Goal: Task Accomplishment & Management: Manage account settings

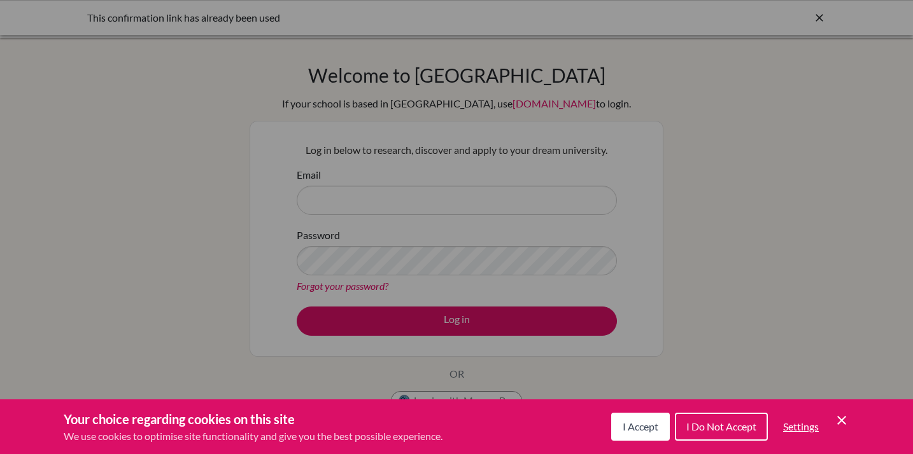
scroll to position [141, 0]
click at [642, 428] on span "I Accept" at bounding box center [640, 427] width 36 height 12
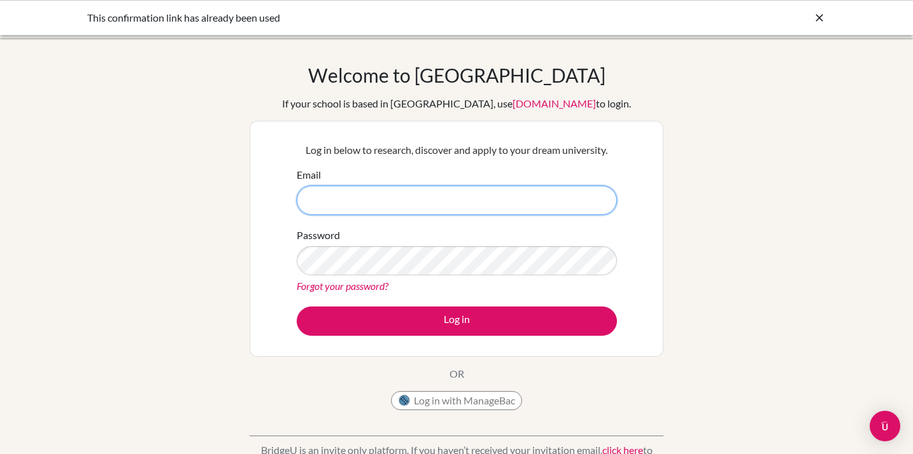
click at [439, 197] on input "Email" at bounding box center [457, 200] width 320 height 29
type input "icardoso@earj.com.br"
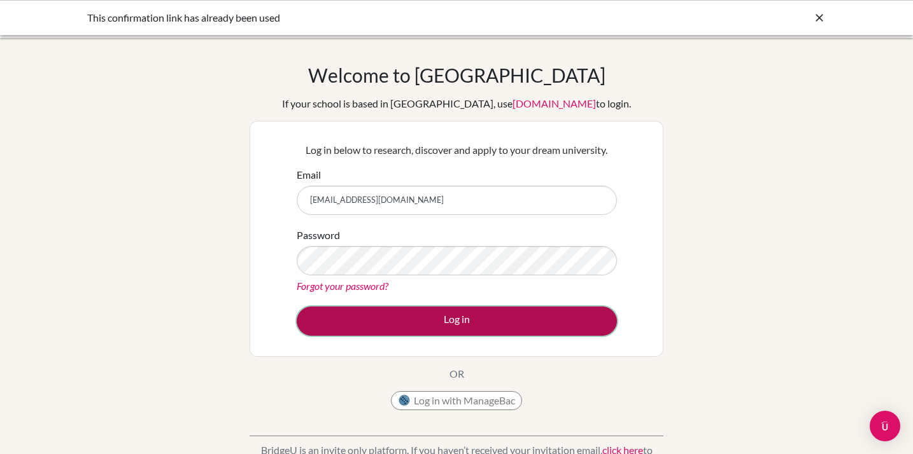
click at [378, 325] on button "Log in" at bounding box center [457, 321] width 320 height 29
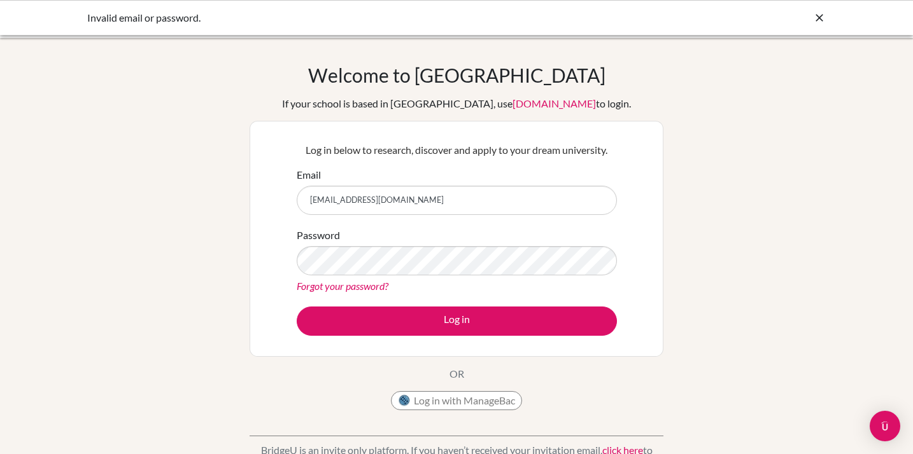
scroll to position [141, 0]
click at [358, 283] on link "Forgot your password?" at bounding box center [343, 286] width 92 height 12
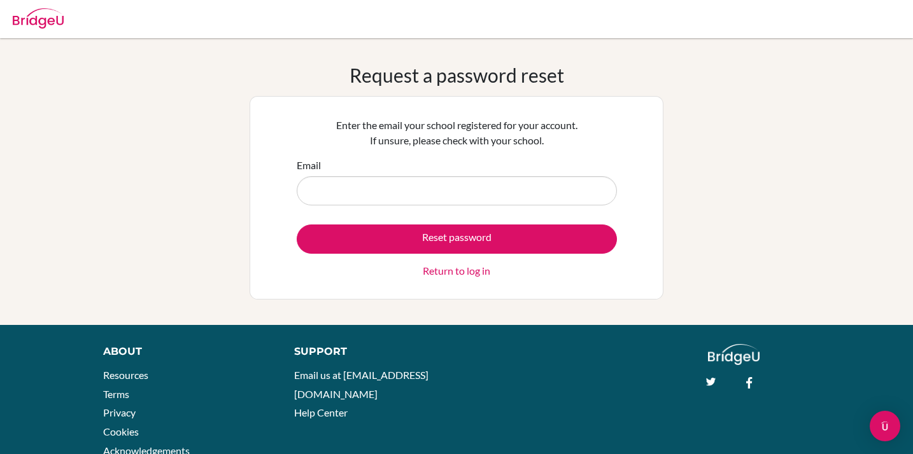
scroll to position [141, 0]
type input "icardoso@earj.com.br"
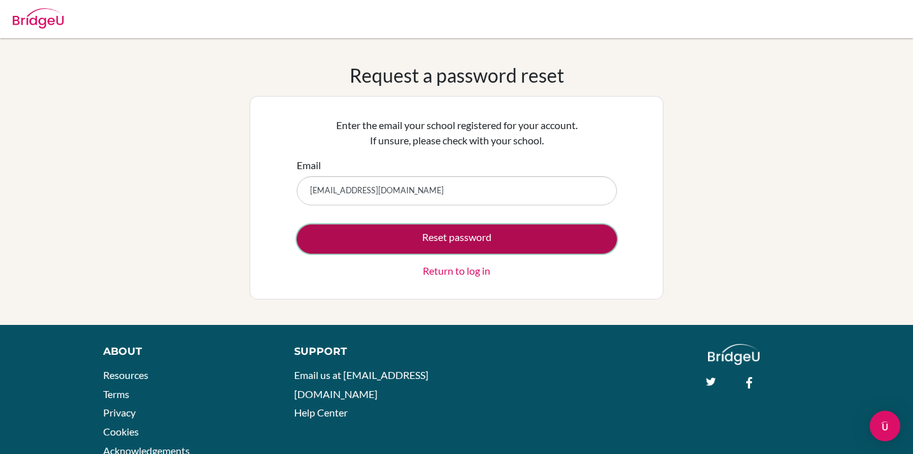
click at [405, 241] on button "Reset password" at bounding box center [457, 239] width 320 height 29
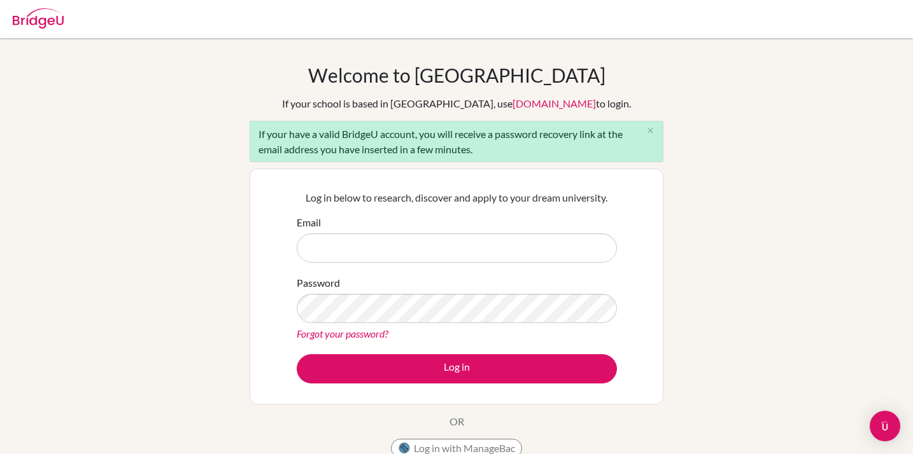
scroll to position [141, 0]
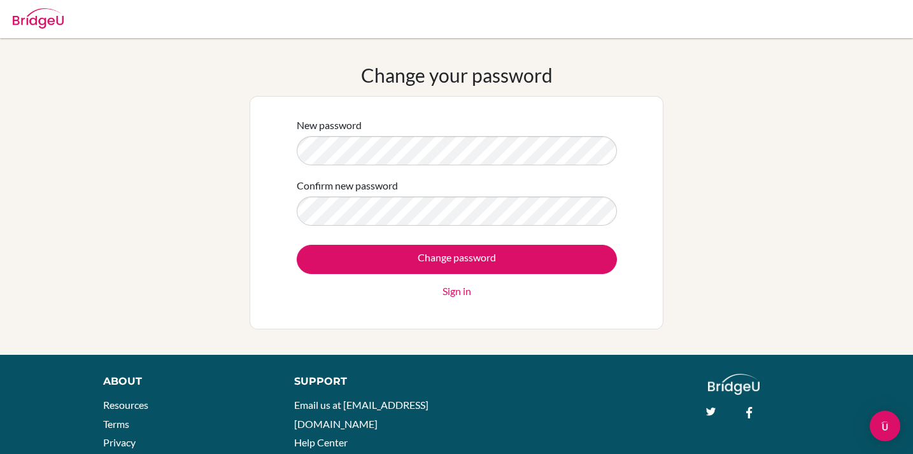
scroll to position [141, 0]
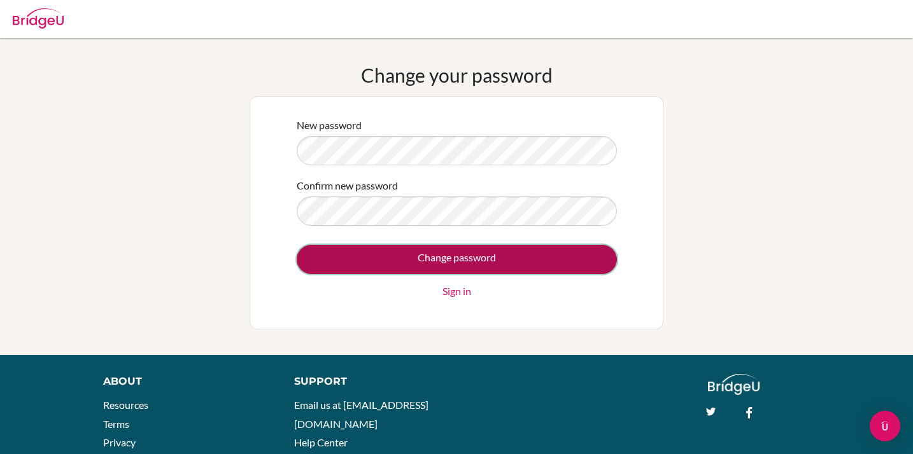
click at [416, 256] on input "Change password" at bounding box center [457, 259] width 320 height 29
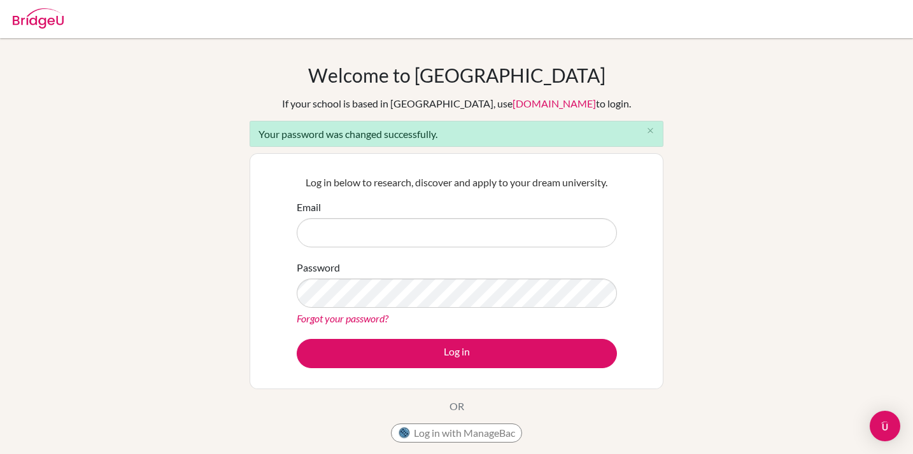
scroll to position [141, 0]
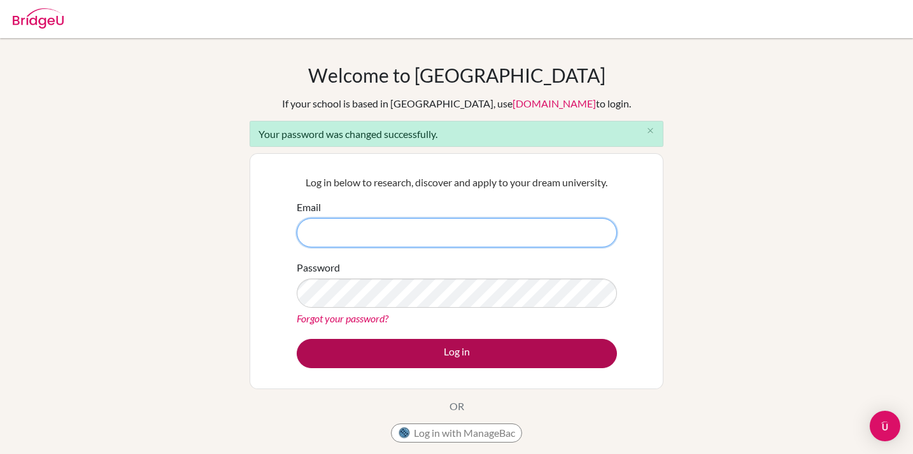
type input "[EMAIL_ADDRESS][DOMAIN_NAME]"
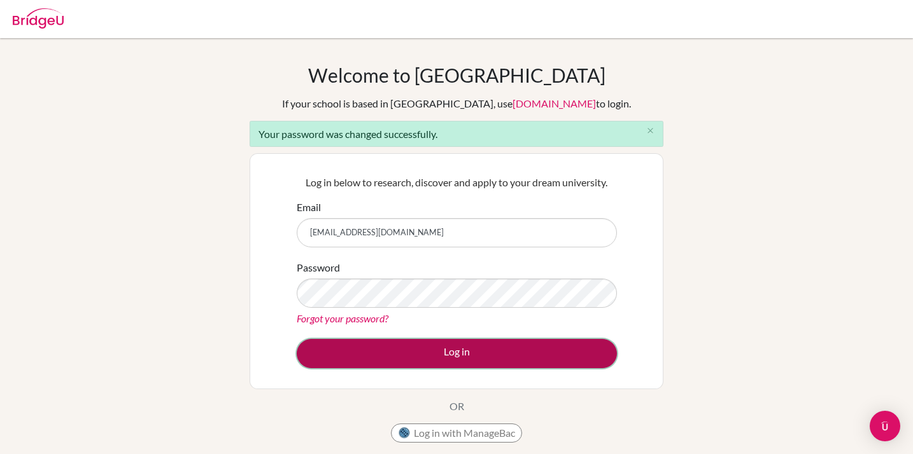
click at [415, 362] on button "Log in" at bounding box center [457, 353] width 320 height 29
